Goal: Task Accomplishment & Management: Manage account settings

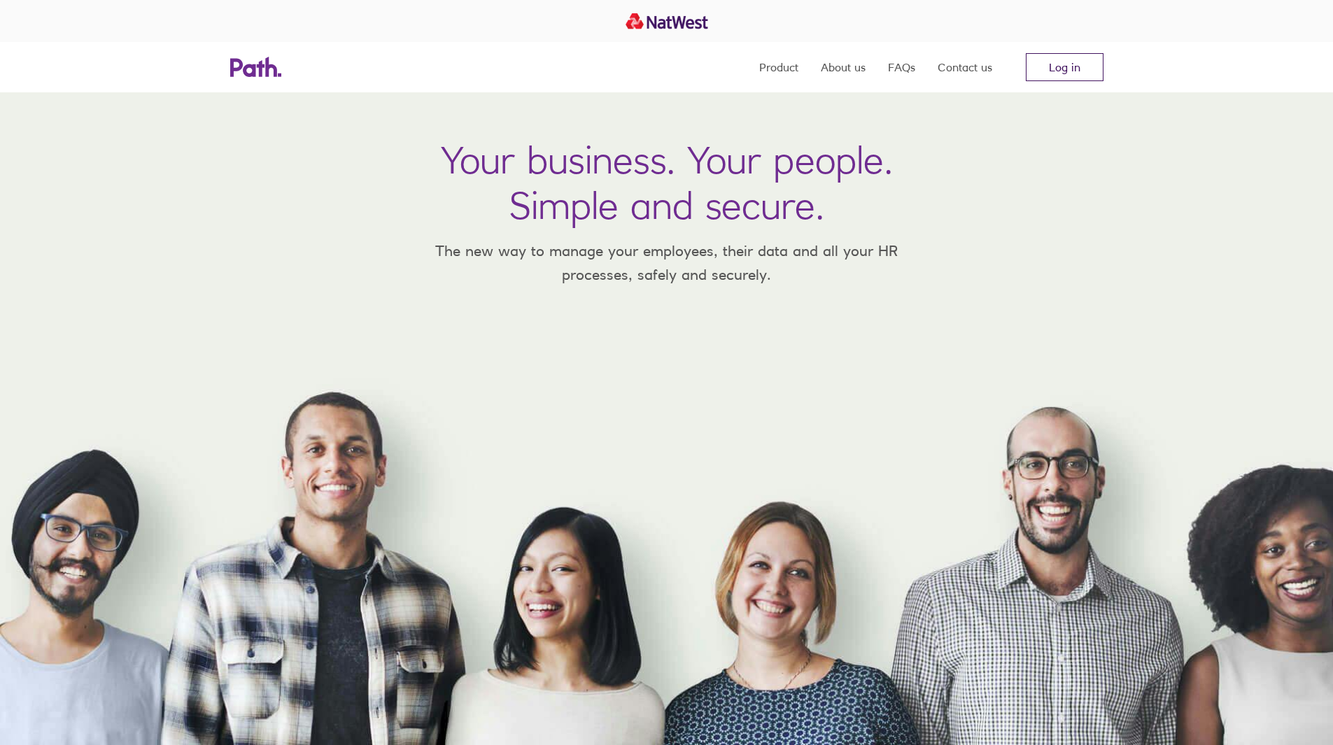
click at [1065, 64] on link "Log in" at bounding box center [1065, 67] width 78 height 28
click at [1039, 71] on link "Log in" at bounding box center [1065, 67] width 78 height 28
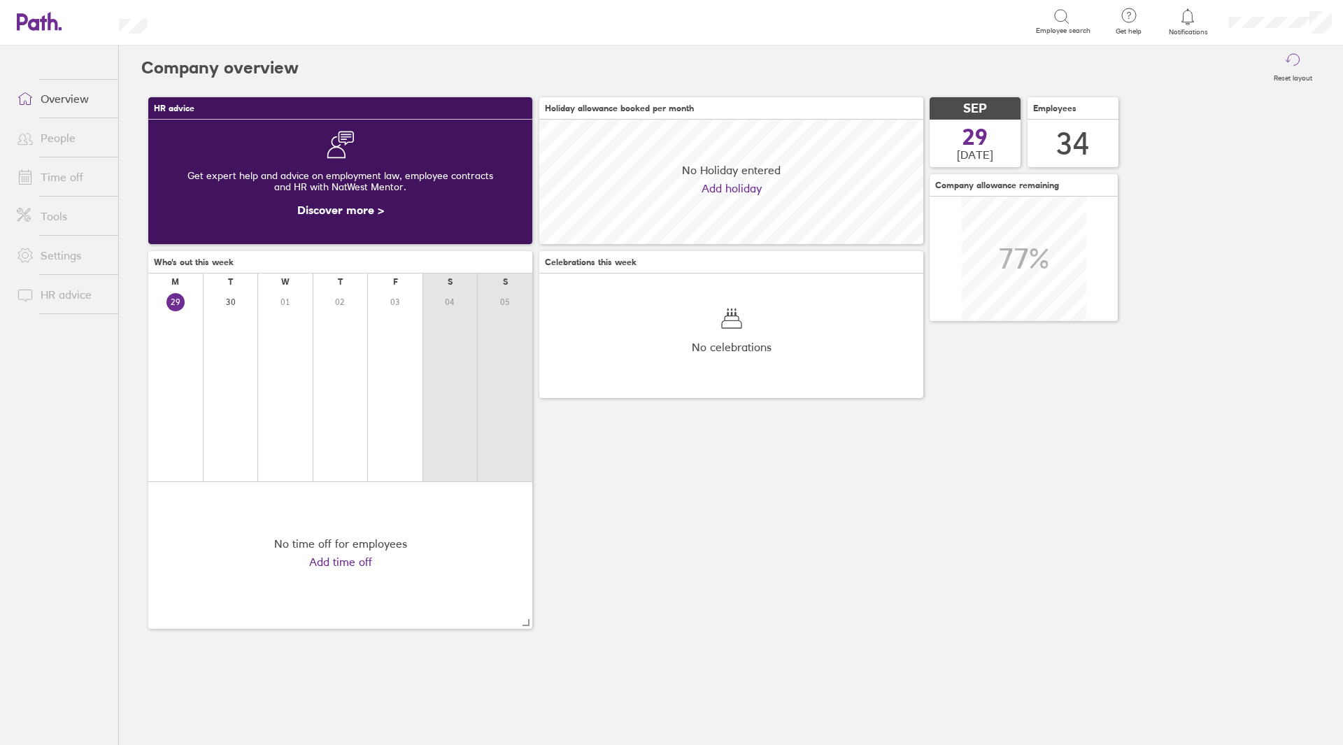
scroll to position [125, 384]
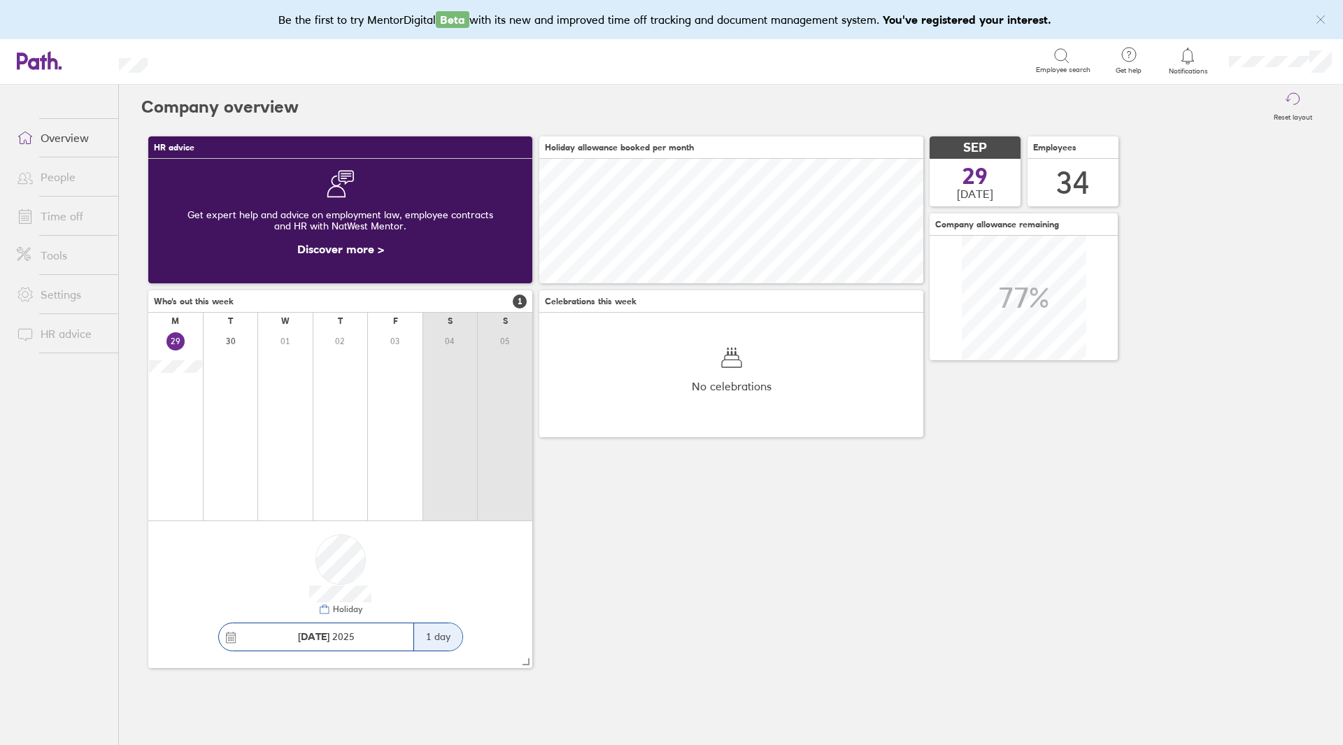
click at [66, 208] on link "Time off" at bounding box center [62, 216] width 113 height 28
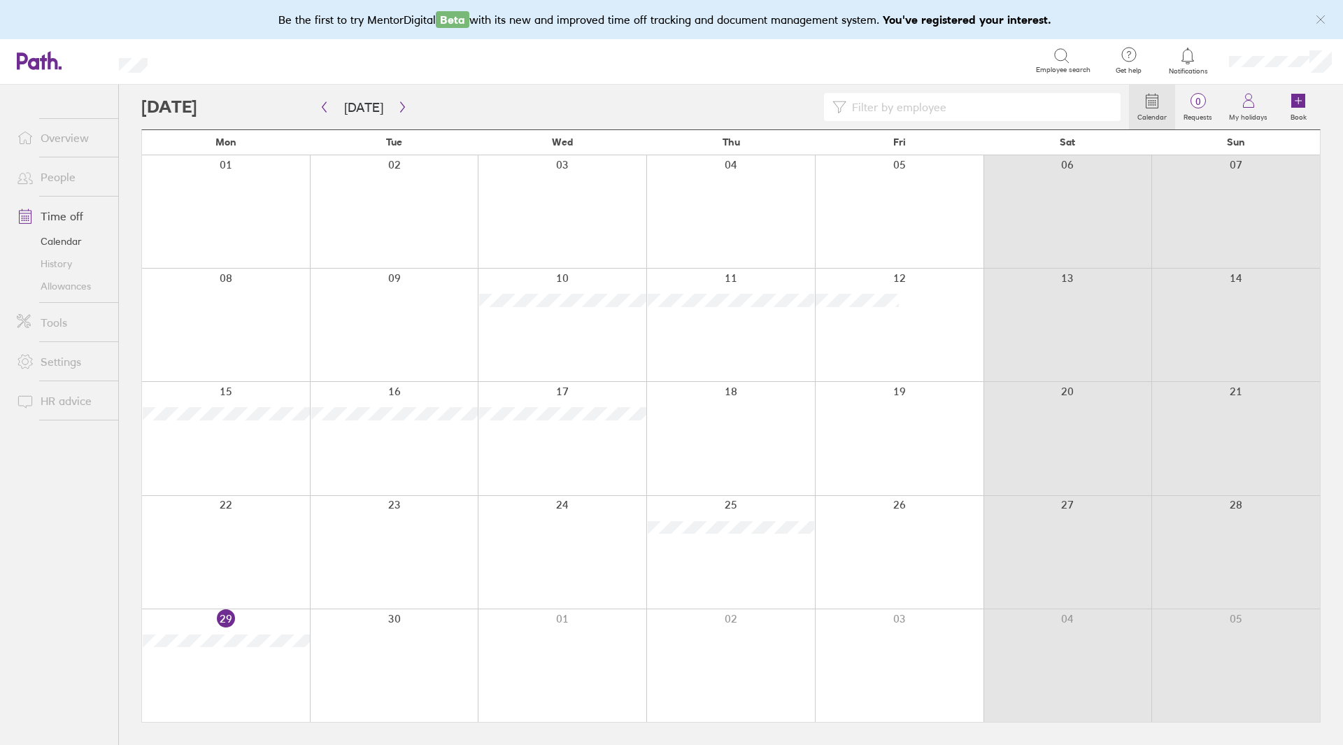
click at [923, 108] on input at bounding box center [980, 107] width 266 height 27
type input "alex"
click at [70, 180] on link "People" at bounding box center [62, 177] width 113 height 28
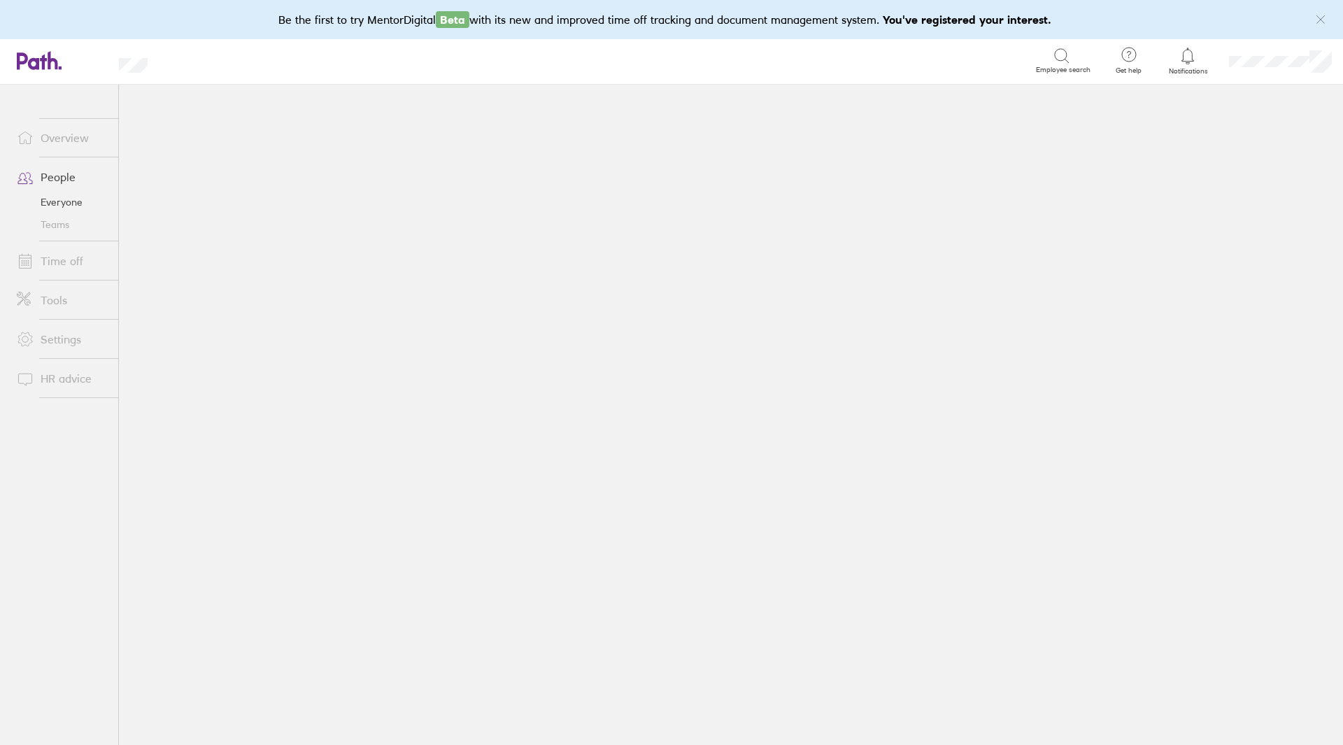
click at [86, 204] on link "Everyone" at bounding box center [62, 202] width 113 height 22
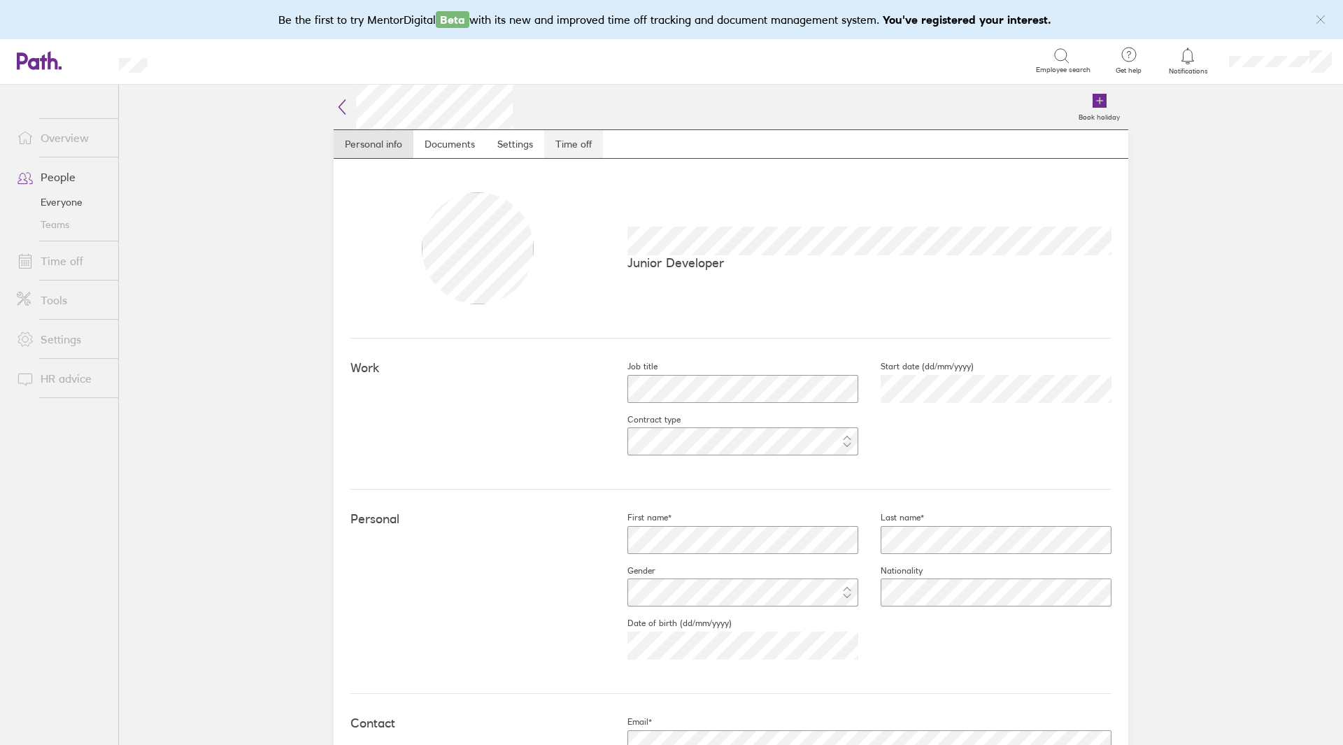
click at [570, 142] on link "Time off" at bounding box center [573, 144] width 59 height 28
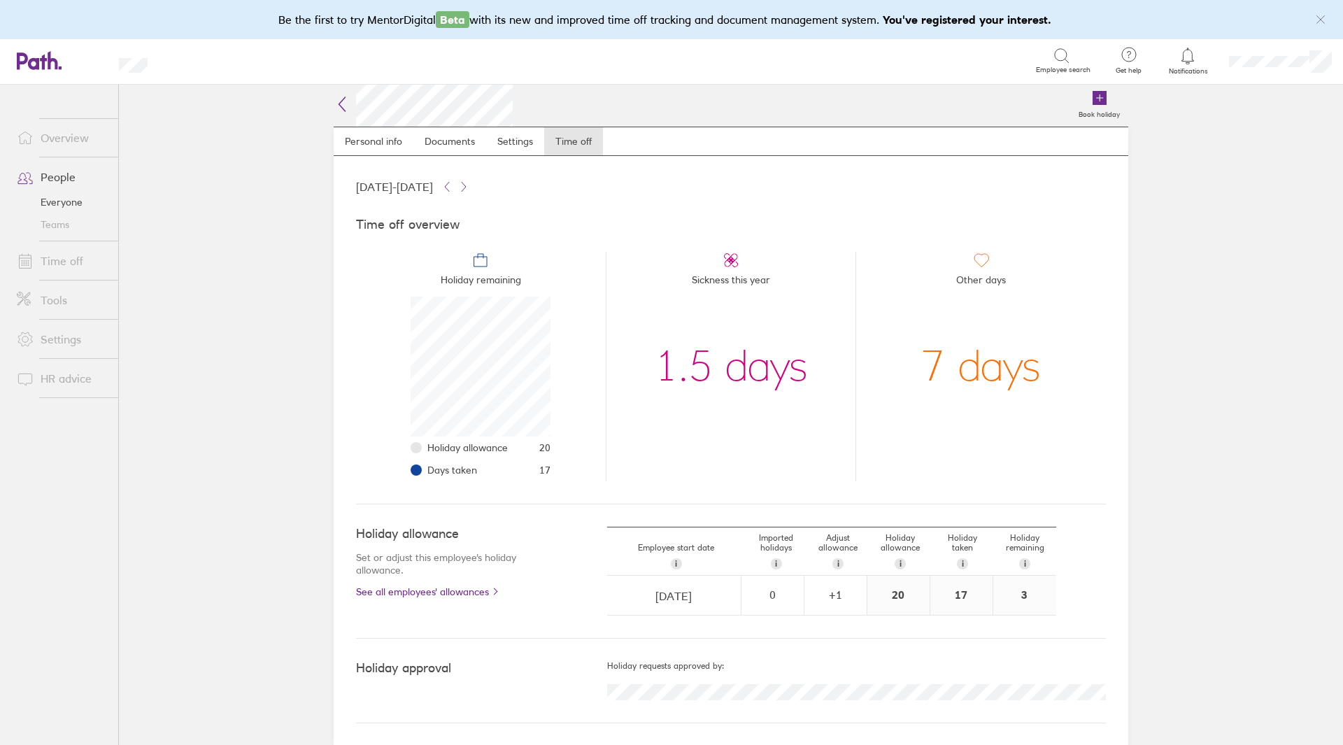
scroll to position [3, 0]
click at [440, 580] on div "Holiday allowance Set or adjust this employee's holiday allowance. See all empl…" at bounding box center [481, 561] width 251 height 71
click at [443, 592] on link "See all employees' allowances" at bounding box center [453, 591] width 195 height 11
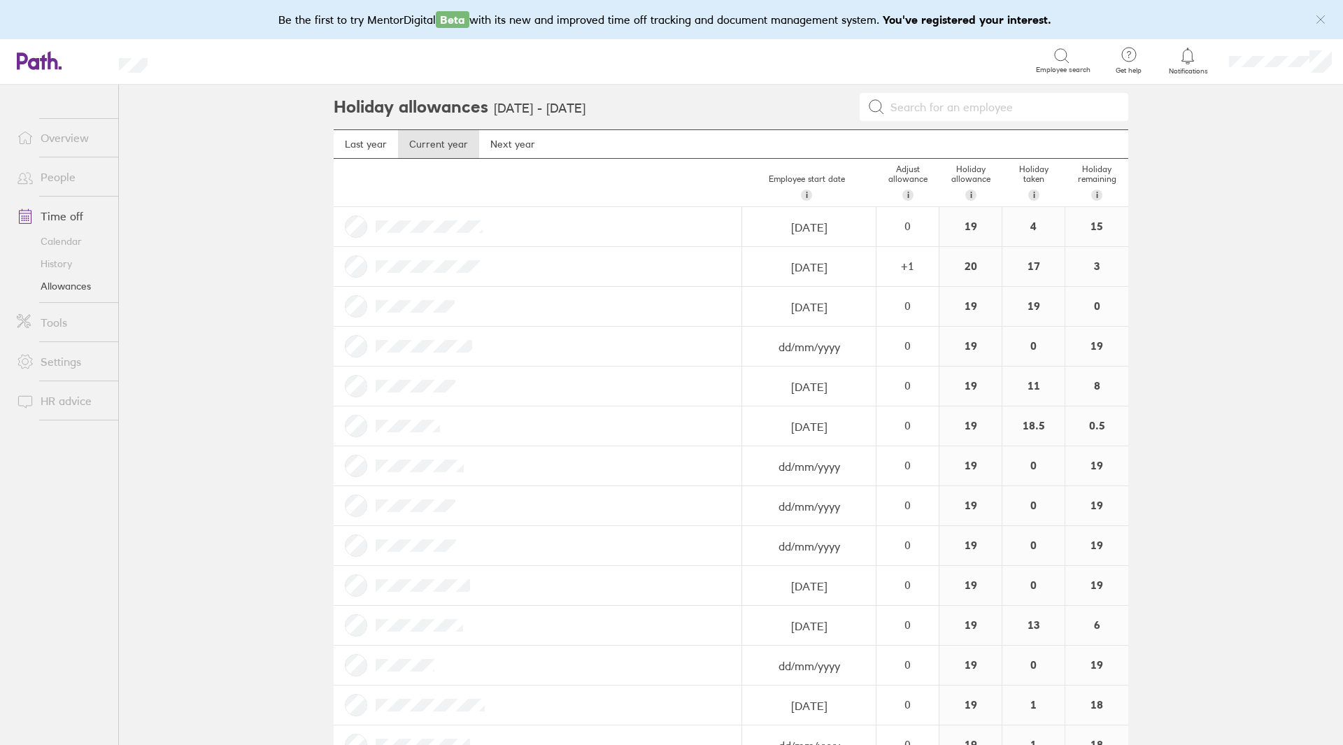
click at [81, 259] on link "History" at bounding box center [62, 264] width 113 height 22
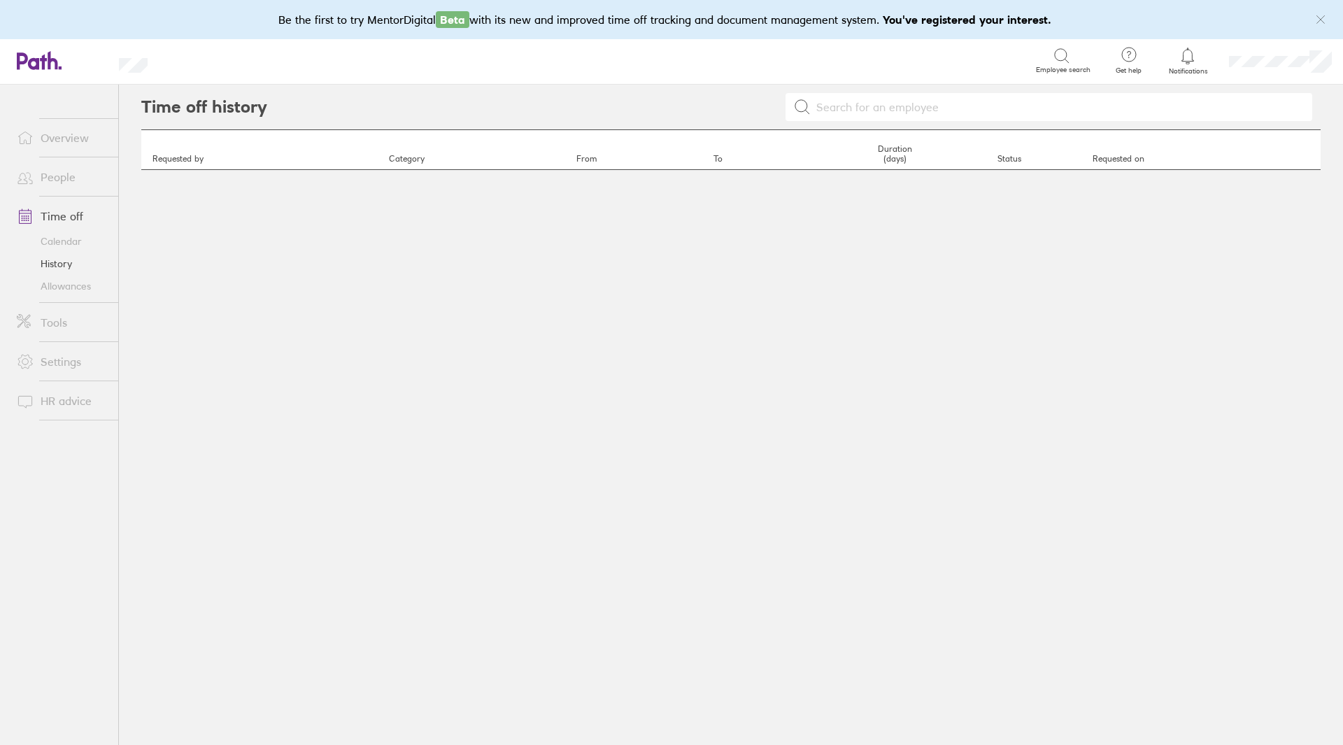
click at [76, 244] on link "Calendar" at bounding box center [62, 241] width 113 height 22
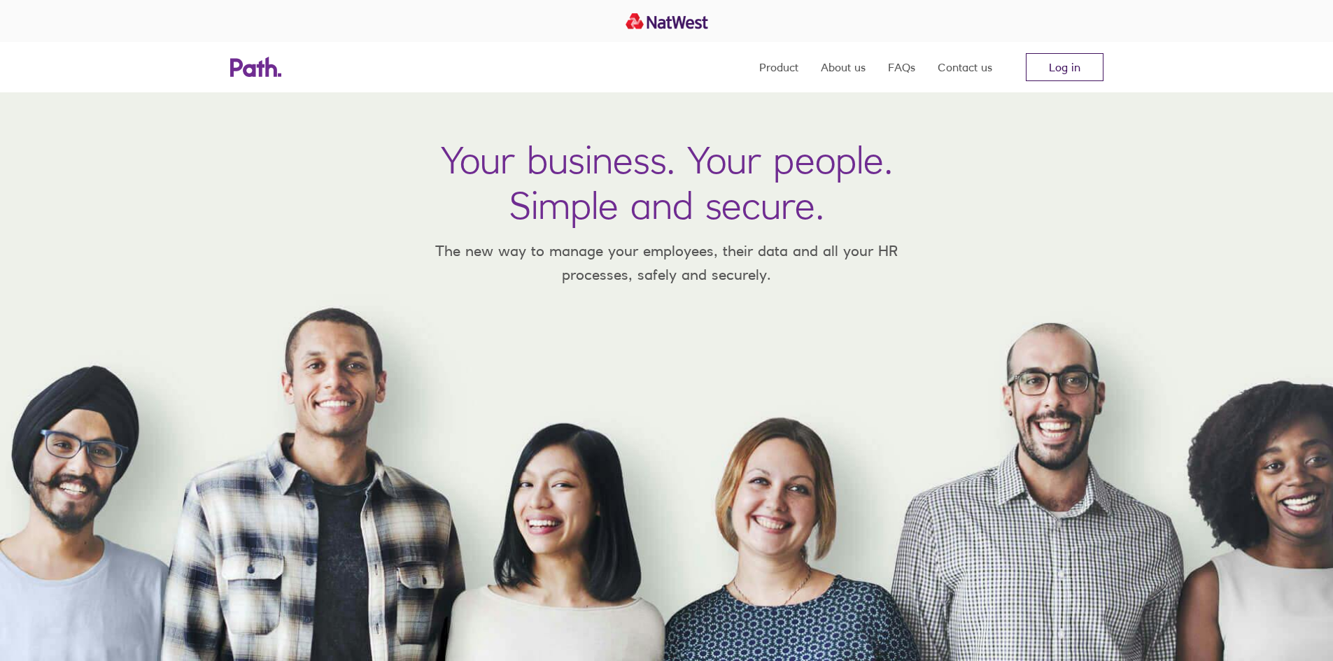
click at [1057, 59] on link "Log in" at bounding box center [1065, 67] width 78 height 28
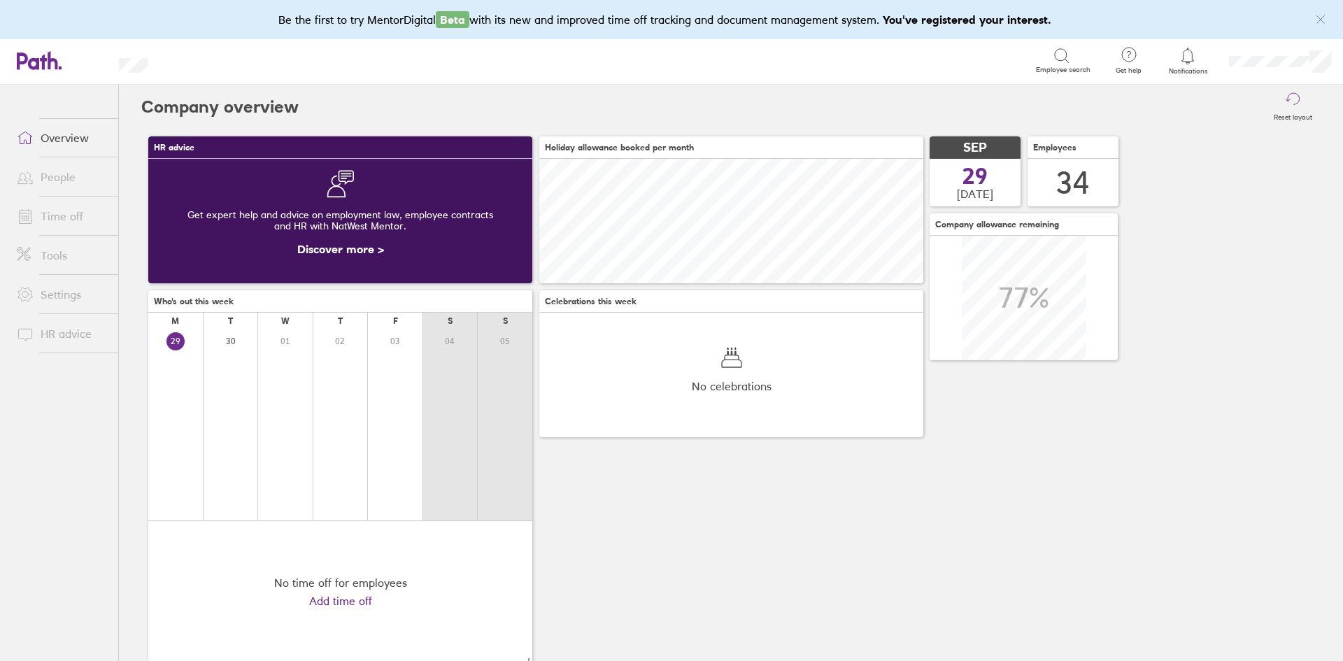
scroll to position [125, 384]
click at [83, 215] on link "Time off" at bounding box center [62, 216] width 113 height 28
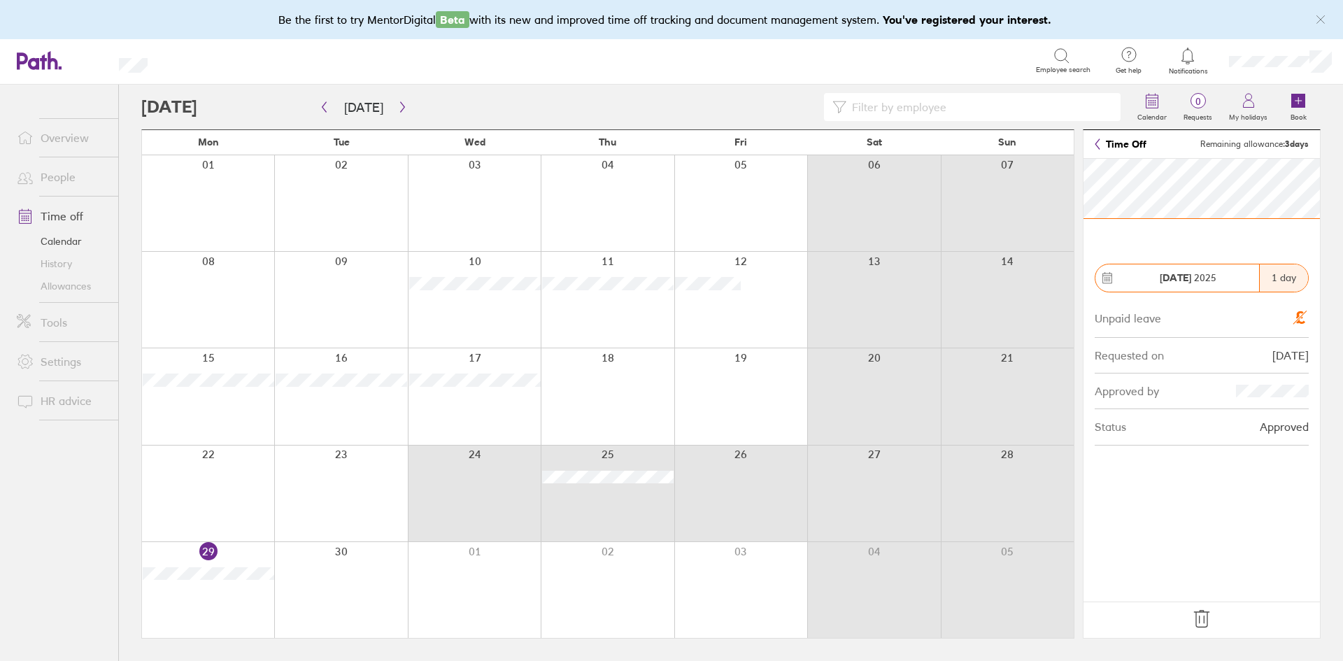
drag, startPoint x: 444, startPoint y: 455, endPoint x: 728, endPoint y: 459, distance: 284.1
click at [728, 459] on div at bounding box center [608, 494] width 932 height 96
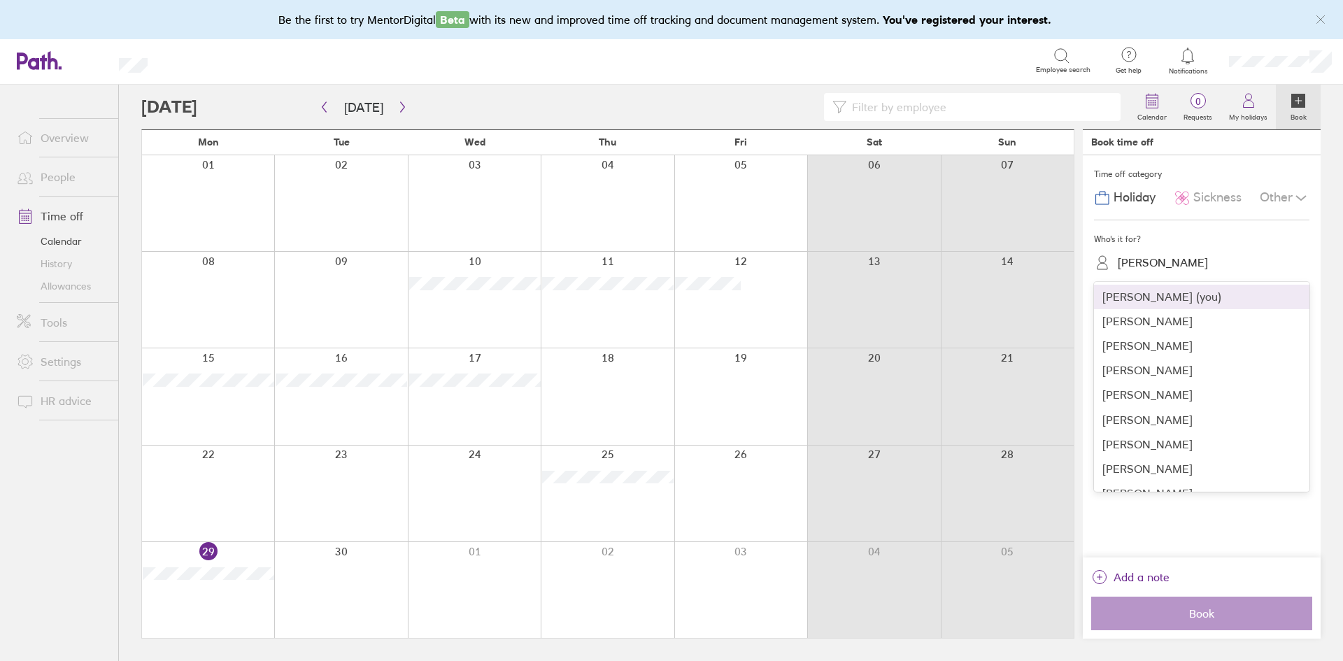
click at [1142, 260] on div "Omar Moulani" at bounding box center [1163, 262] width 90 height 13
click at [1146, 316] on div "Alexander Shatford" at bounding box center [1201, 321] width 215 height 24
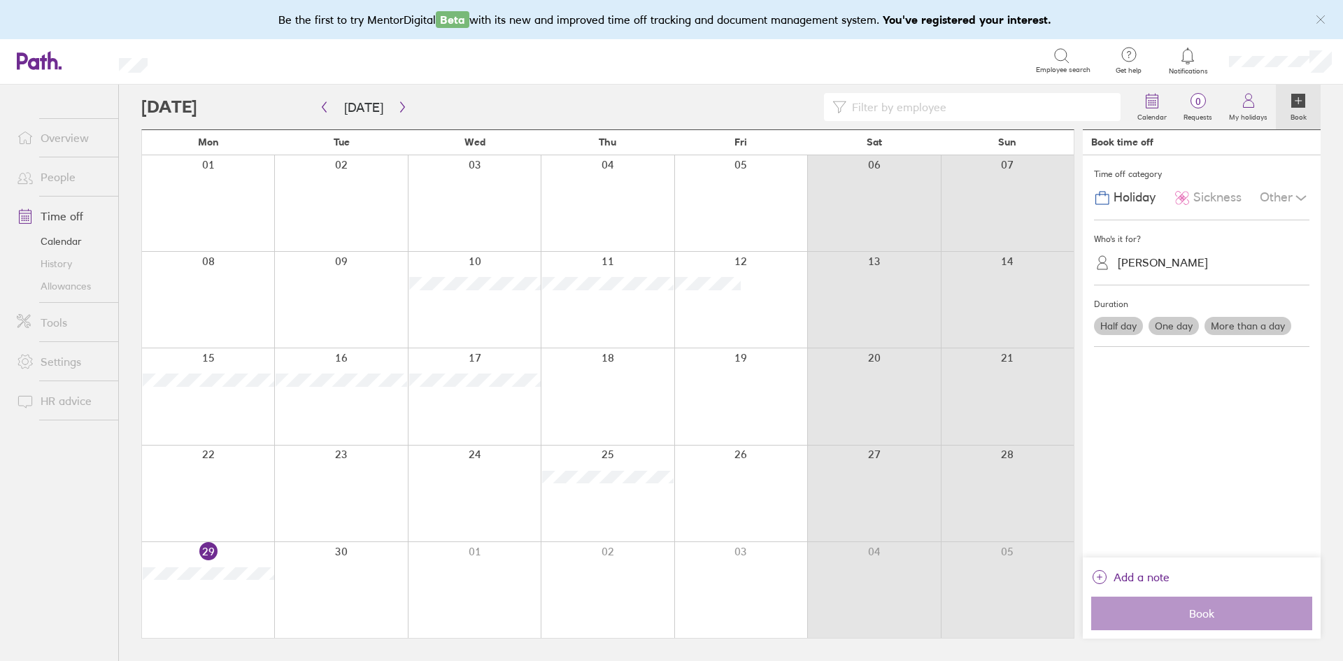
click at [1273, 199] on div "Other" at bounding box center [1285, 198] width 50 height 27
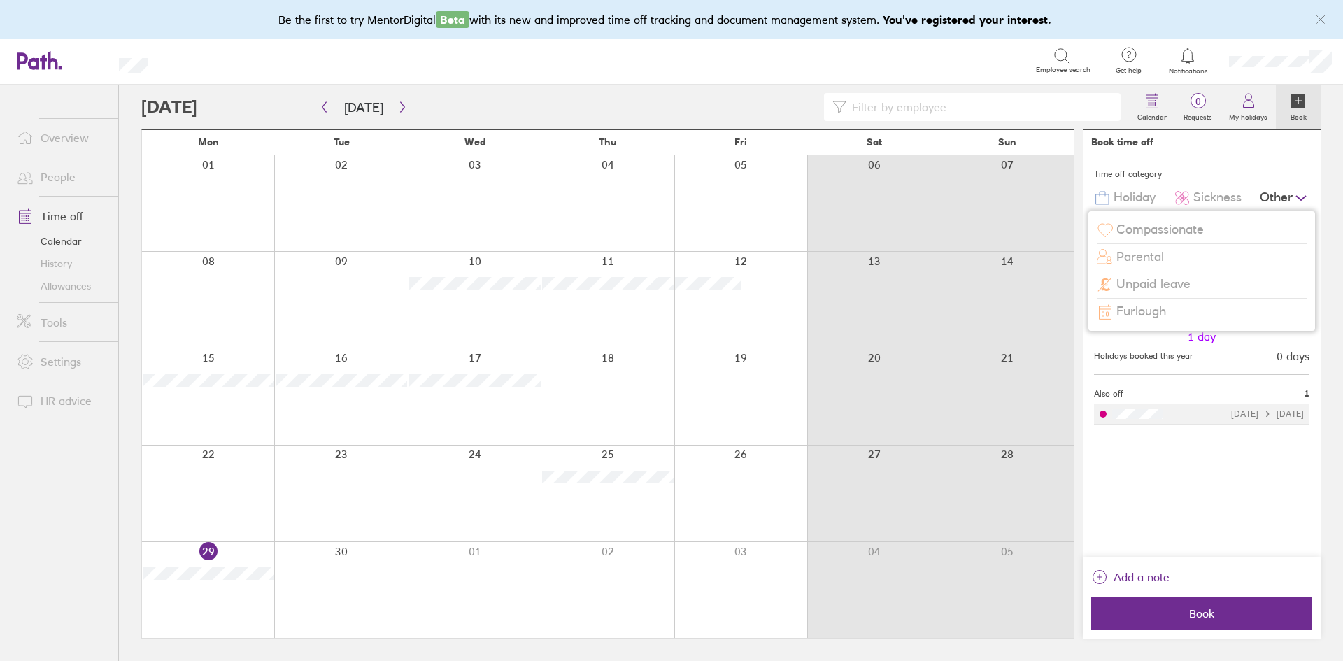
click at [1176, 281] on span "Unpaid leave" at bounding box center [1154, 284] width 74 height 15
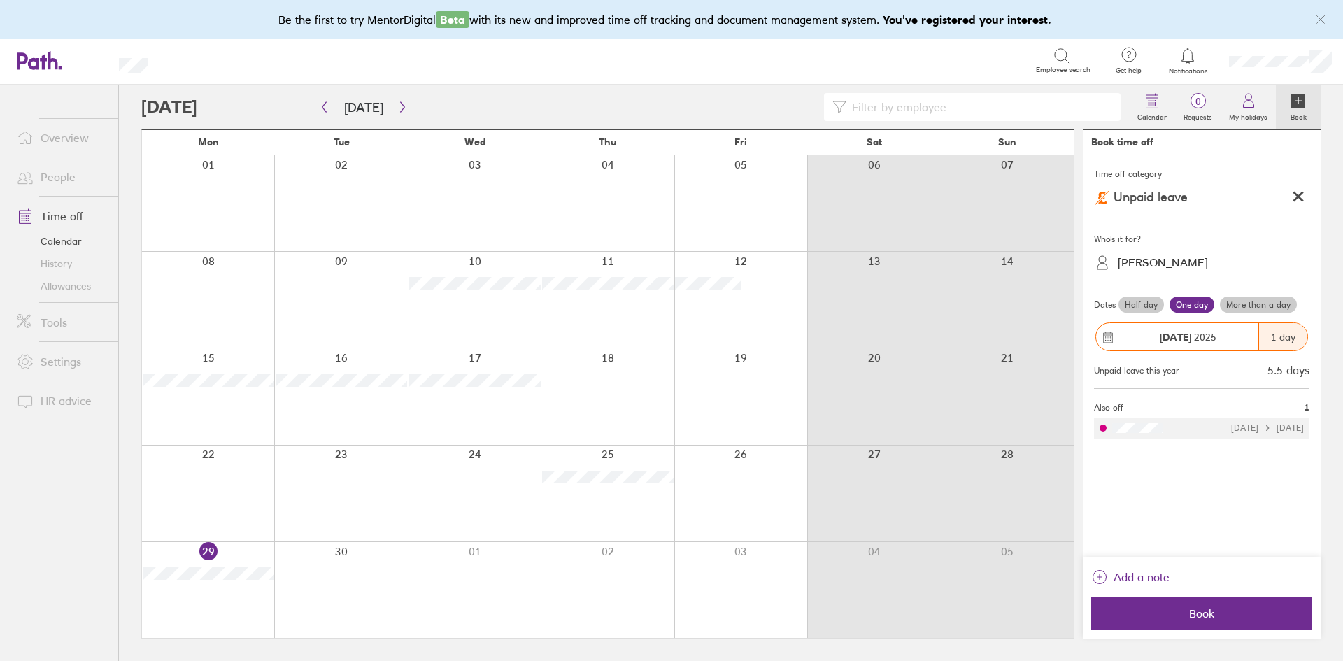
click at [1258, 303] on label "More than a day" at bounding box center [1258, 305] width 77 height 17
click at [0, 0] on input "More than a day" at bounding box center [0, 0] width 0 height 0
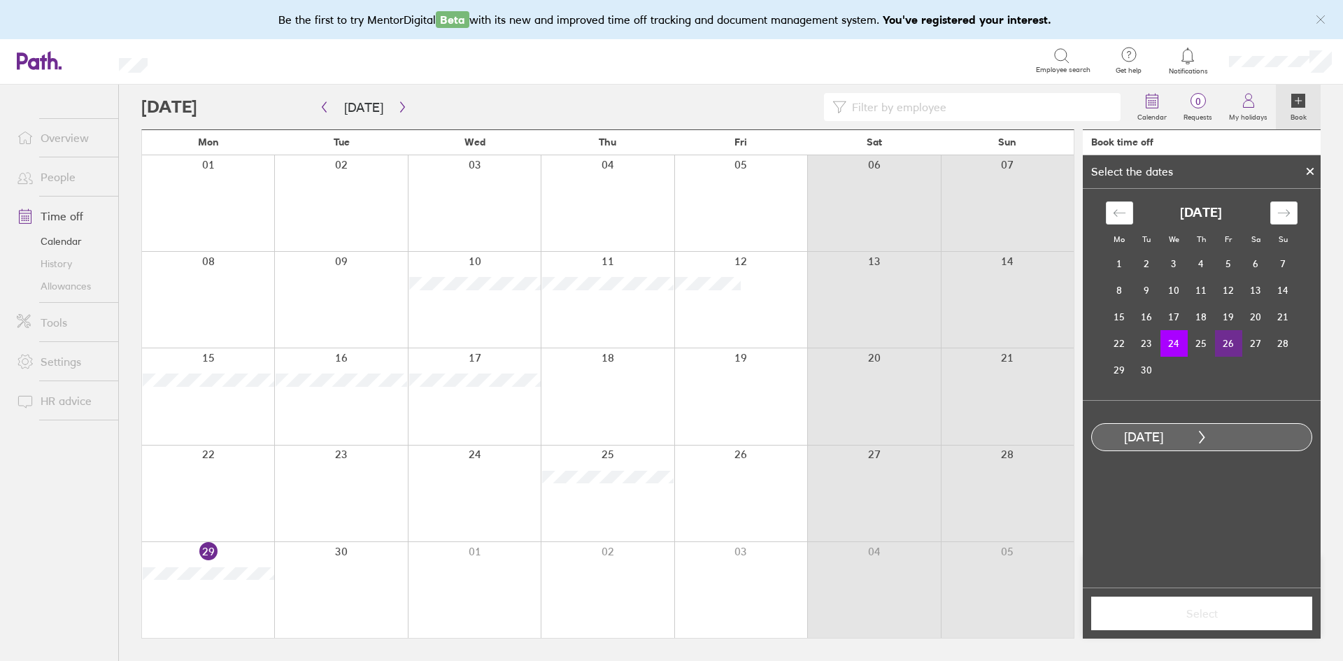
click at [1233, 341] on td "26" at bounding box center [1228, 343] width 27 height 27
click at [1306, 171] on icon at bounding box center [1311, 171] width 10 height 8
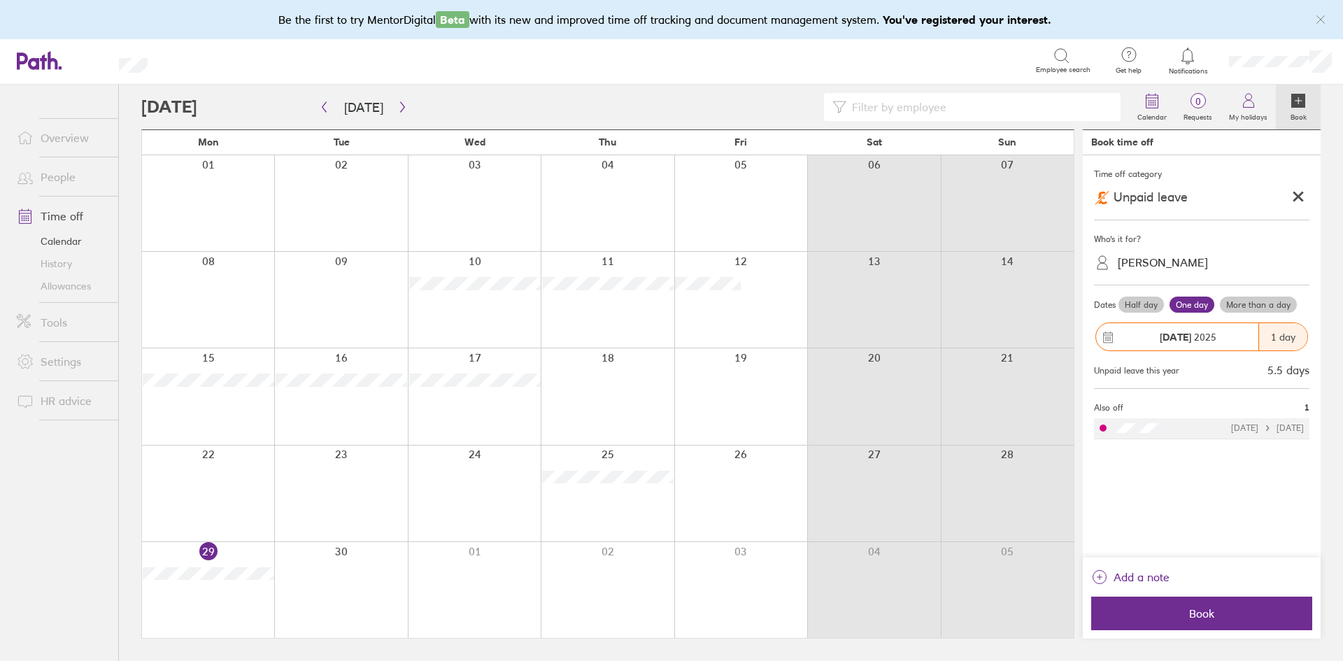
click at [1177, 194] on span "Unpaid leave" at bounding box center [1151, 197] width 74 height 15
click at [1294, 193] on icon at bounding box center [1298, 197] width 8 height 8
click at [1194, 194] on span "Sickness" at bounding box center [1218, 197] width 48 height 15
click at [1252, 304] on label "More than a day" at bounding box center [1258, 305] width 77 height 17
click at [0, 0] on input "More than a day" at bounding box center [0, 0] width 0 height 0
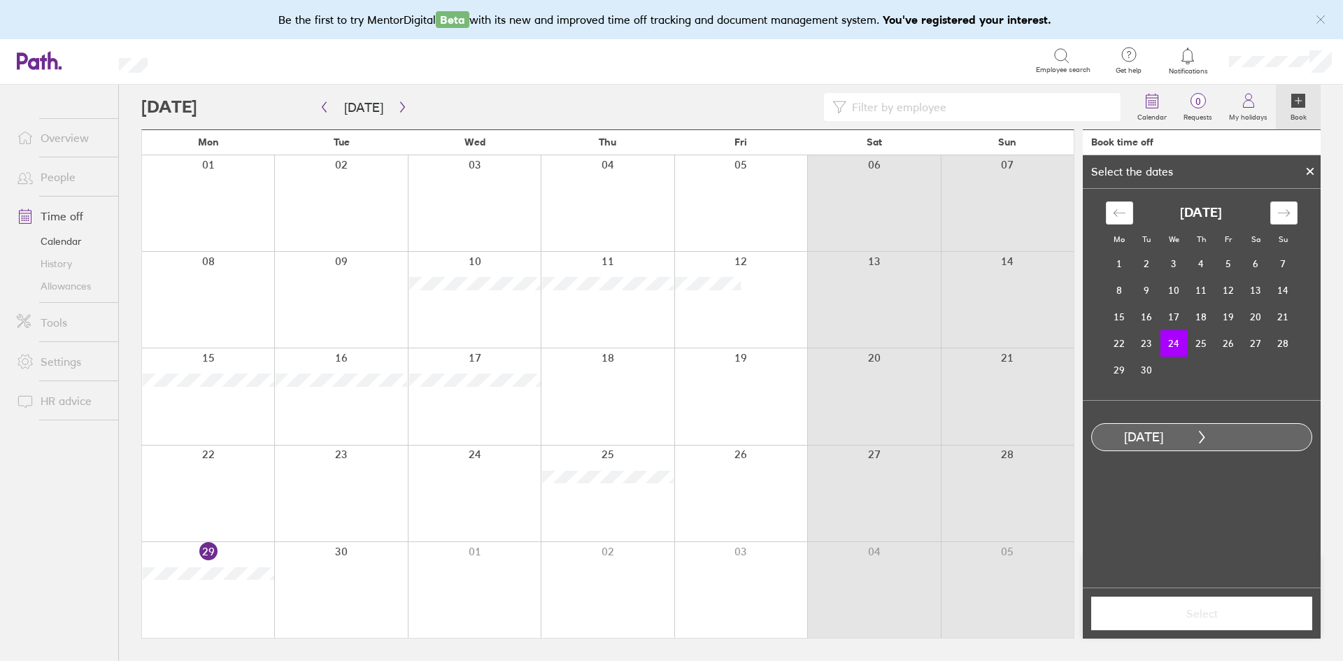
click at [1170, 341] on td "24" at bounding box center [1174, 343] width 27 height 27
click at [1235, 343] on td "26" at bounding box center [1228, 343] width 27 height 27
click at [1215, 609] on span "Select" at bounding box center [1201, 613] width 201 height 13
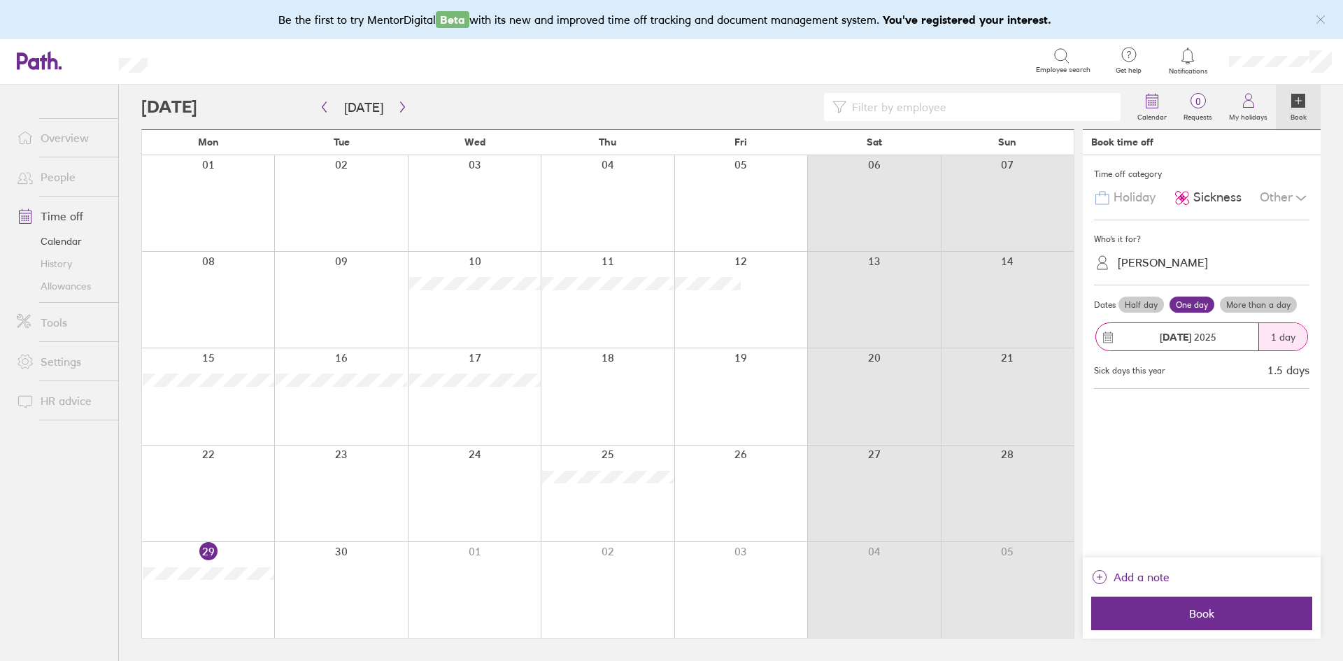
click at [1268, 337] on div "1 day" at bounding box center [1283, 336] width 49 height 27
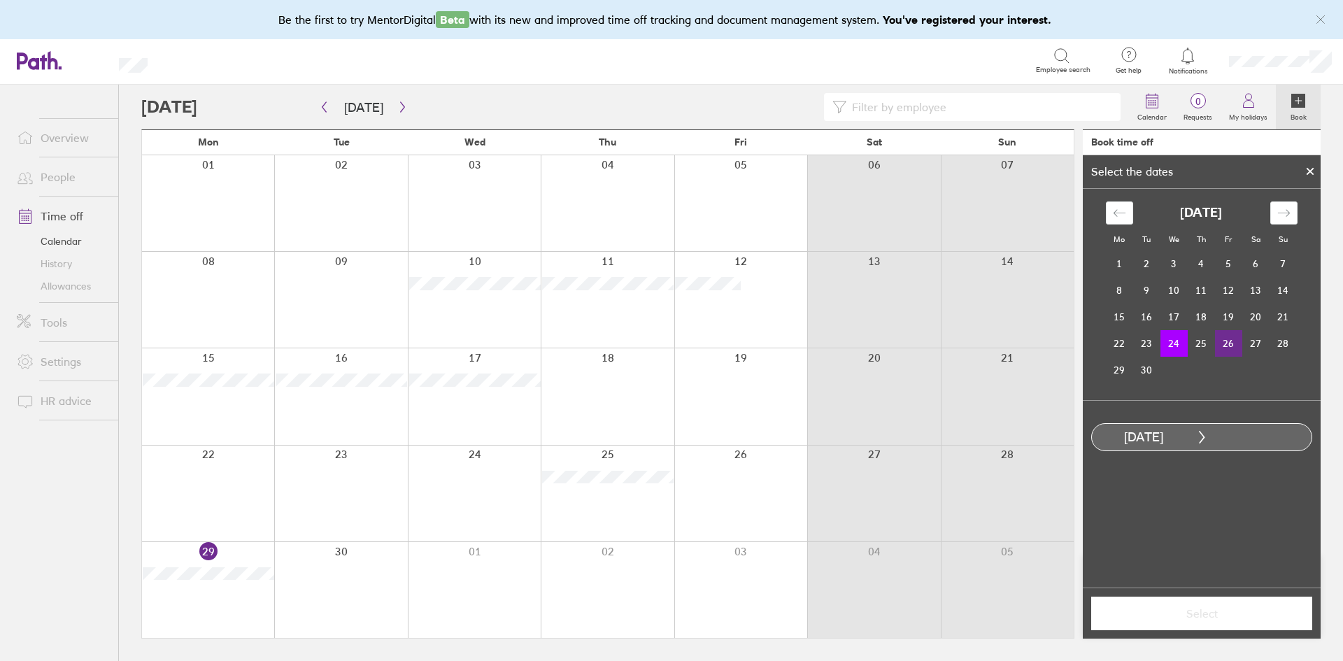
click at [1224, 342] on td "26" at bounding box center [1228, 343] width 27 height 27
click at [1203, 613] on span "Select" at bounding box center [1201, 613] width 201 height 13
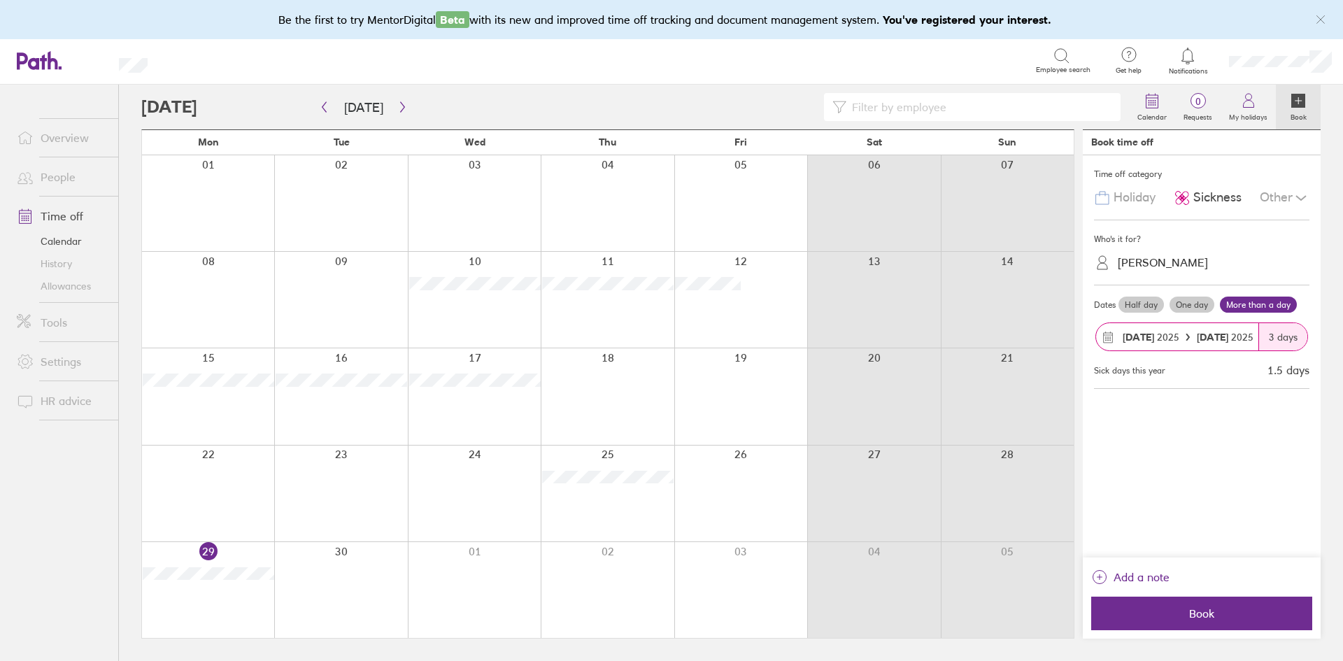
click at [1203, 613] on span "Book" at bounding box center [1201, 613] width 201 height 13
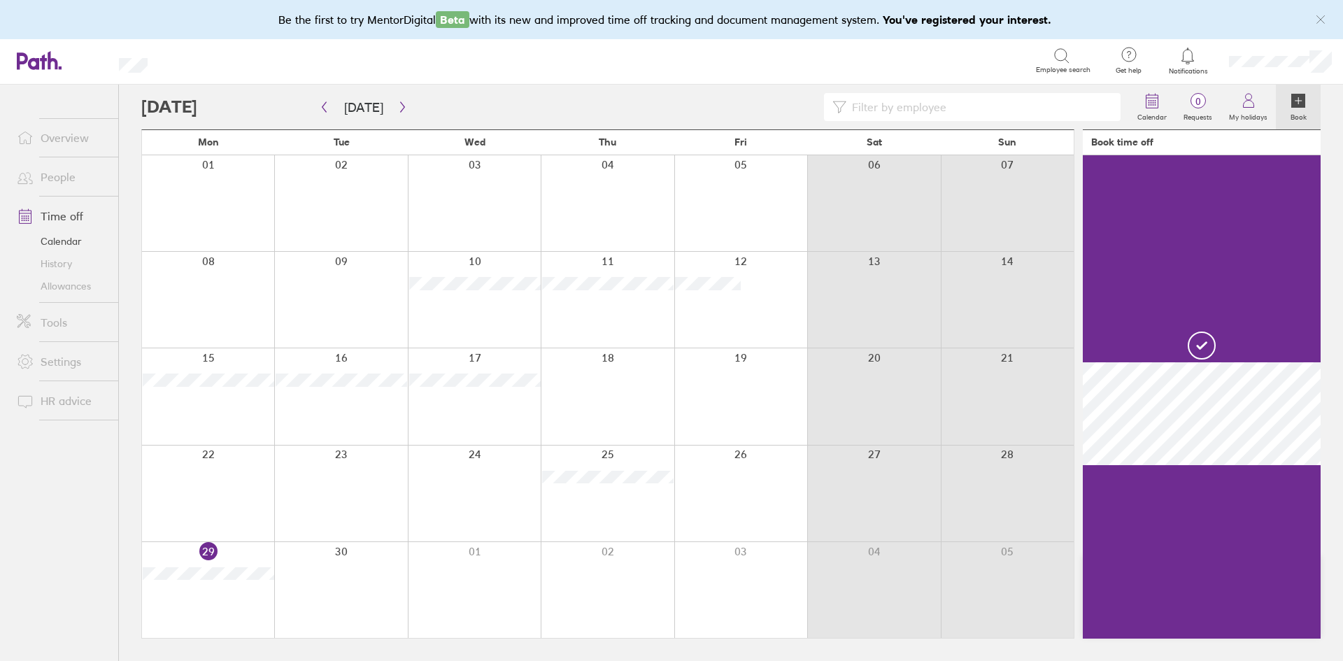
click at [1243, 238] on div at bounding box center [1202, 396] width 238 height 483
